Goal: Information Seeking & Learning: Learn about a topic

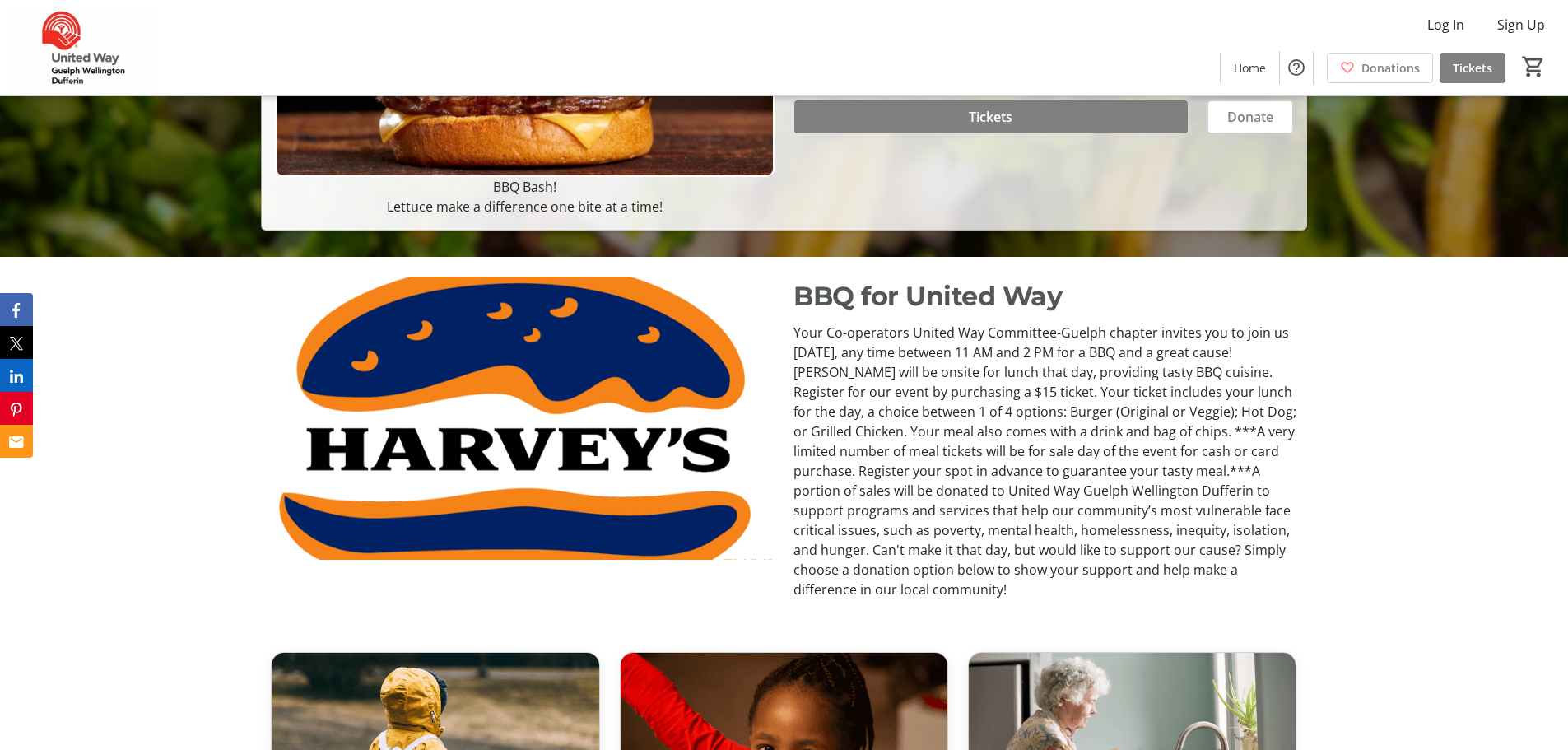
scroll to position [494, 0]
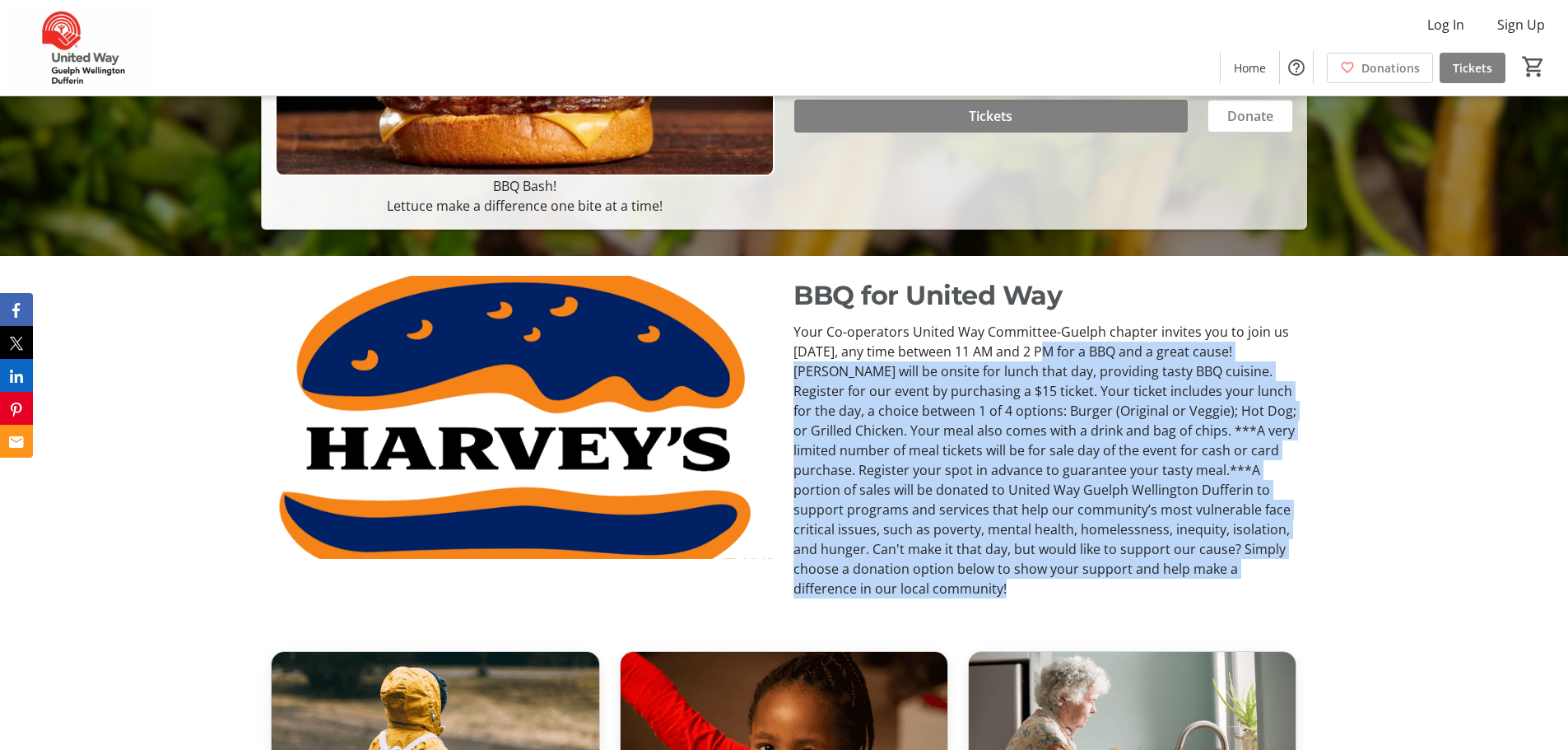
drag, startPoint x: 1055, startPoint y: 359, endPoint x: 1135, endPoint y: 594, distance: 248.2
click at [1135, 594] on p "Your Co-operators United Way Committee-Guelph chapter invites you to join us [D…" at bounding box center [1045, 460] width 503 height 277
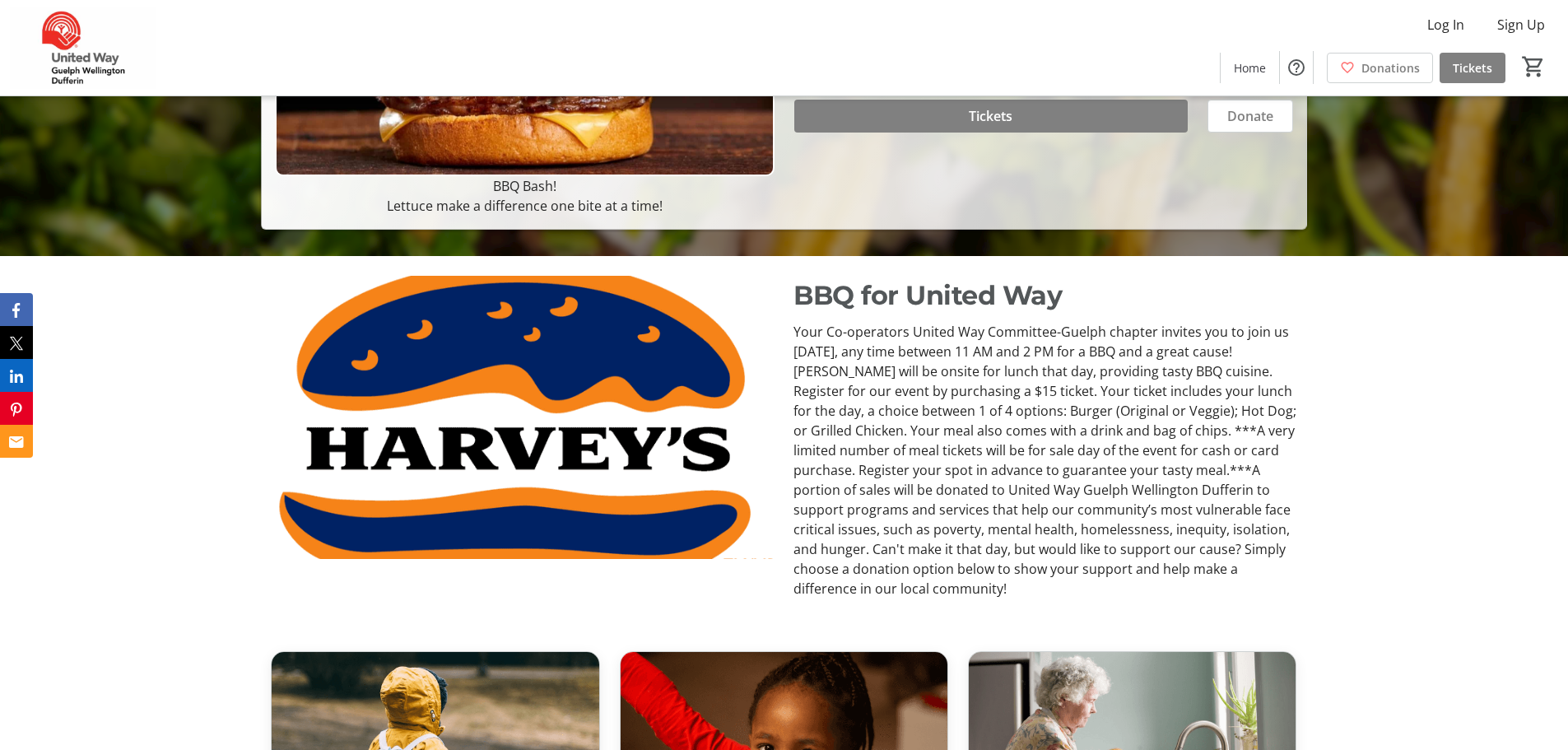
drag, startPoint x: 1072, startPoint y: 597, endPoint x: 1129, endPoint y: 587, distance: 57.9
click at [1129, 587] on p "Your Co-operators United Way Committee-Guelph chapter invites you to join us [D…" at bounding box center [1045, 460] width 503 height 277
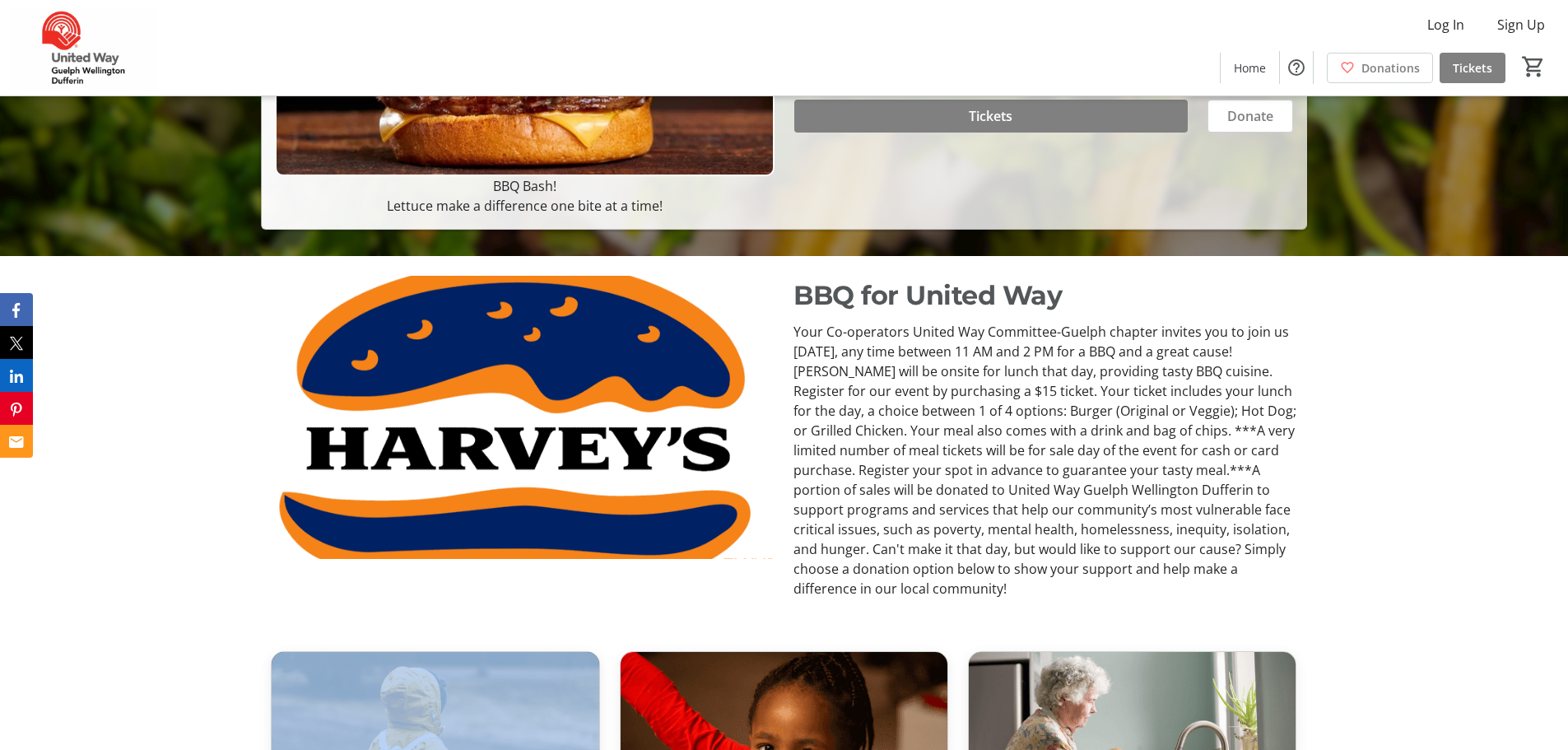
click at [1129, 589] on p "Your Co-operators United Way Committee-Guelph chapter invites you to join us [D…" at bounding box center [1045, 460] width 503 height 277
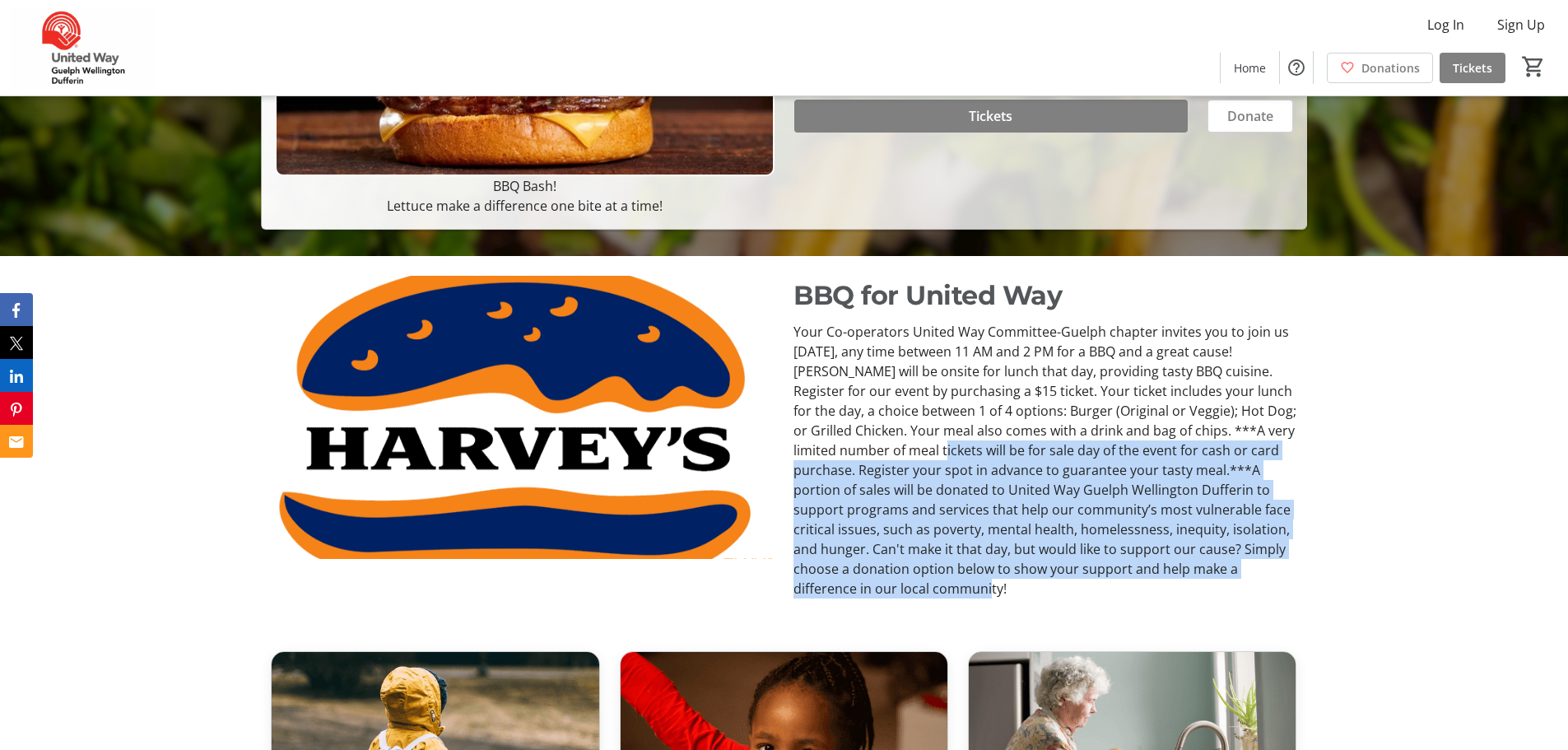
drag, startPoint x: 1059, startPoint y: 596, endPoint x: 987, endPoint y: 450, distance: 162.8
click at [987, 450] on p "Your Co-operators United Way Committee-Guelph chapter invites you to join us [D…" at bounding box center [1045, 460] width 503 height 277
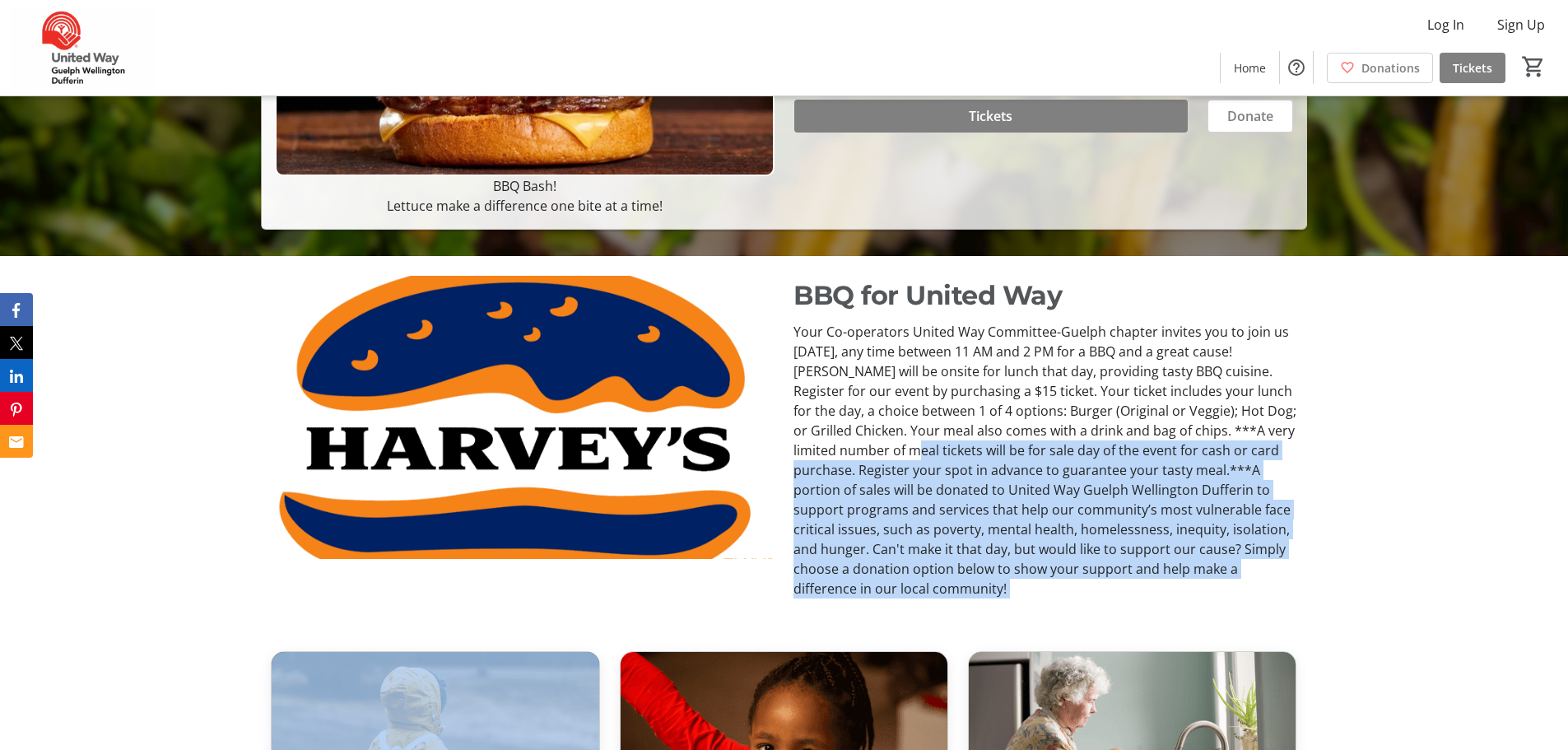
drag, startPoint x: 987, startPoint y: 450, endPoint x: 1141, endPoint y: 596, distance: 212.2
click at [1141, 596] on p "Your Co-operators United Way Committee-Guelph chapter invites you to join us [D…" at bounding box center [1045, 460] width 503 height 277
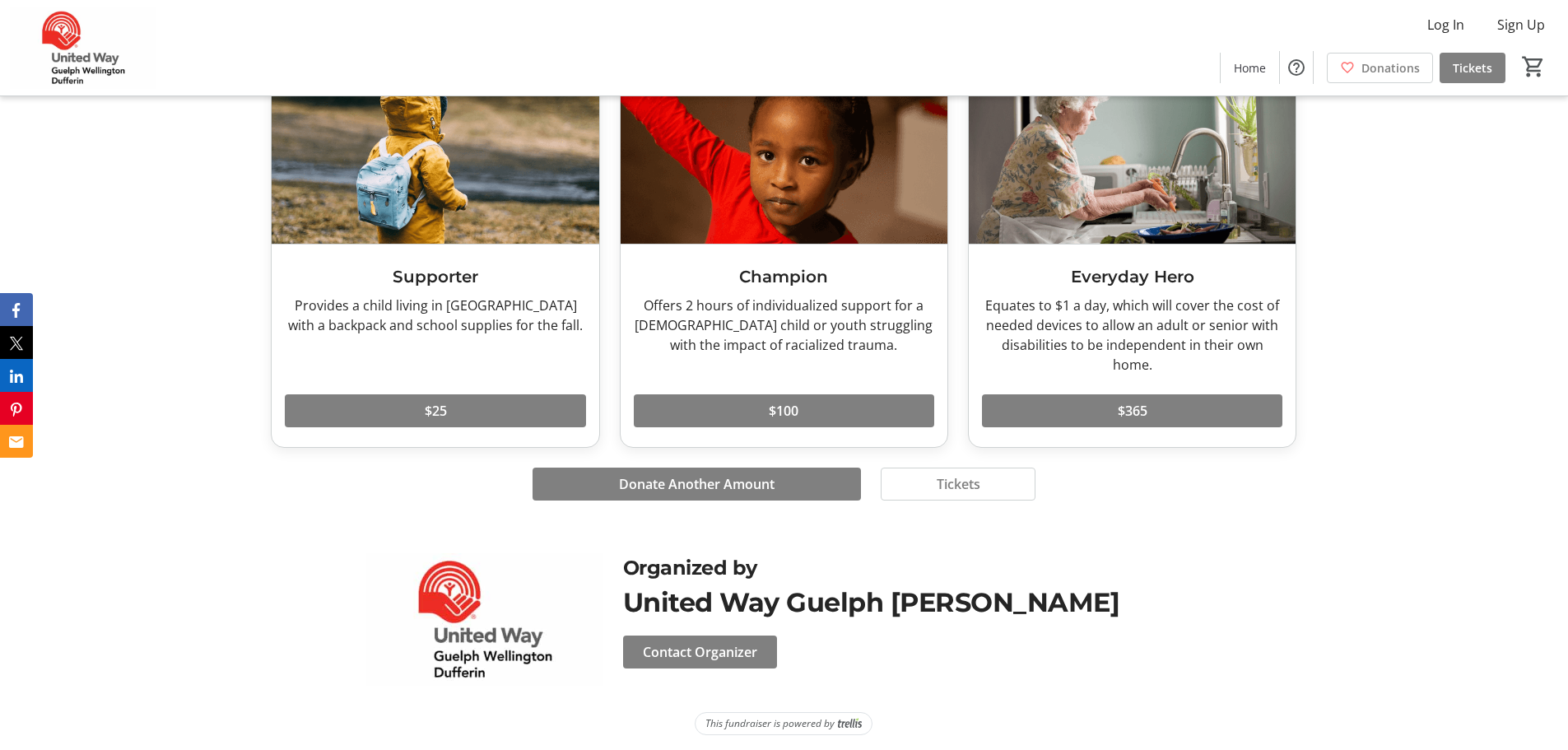
scroll to position [1092, 0]
